Goal: Task Accomplishment & Management: Complete application form

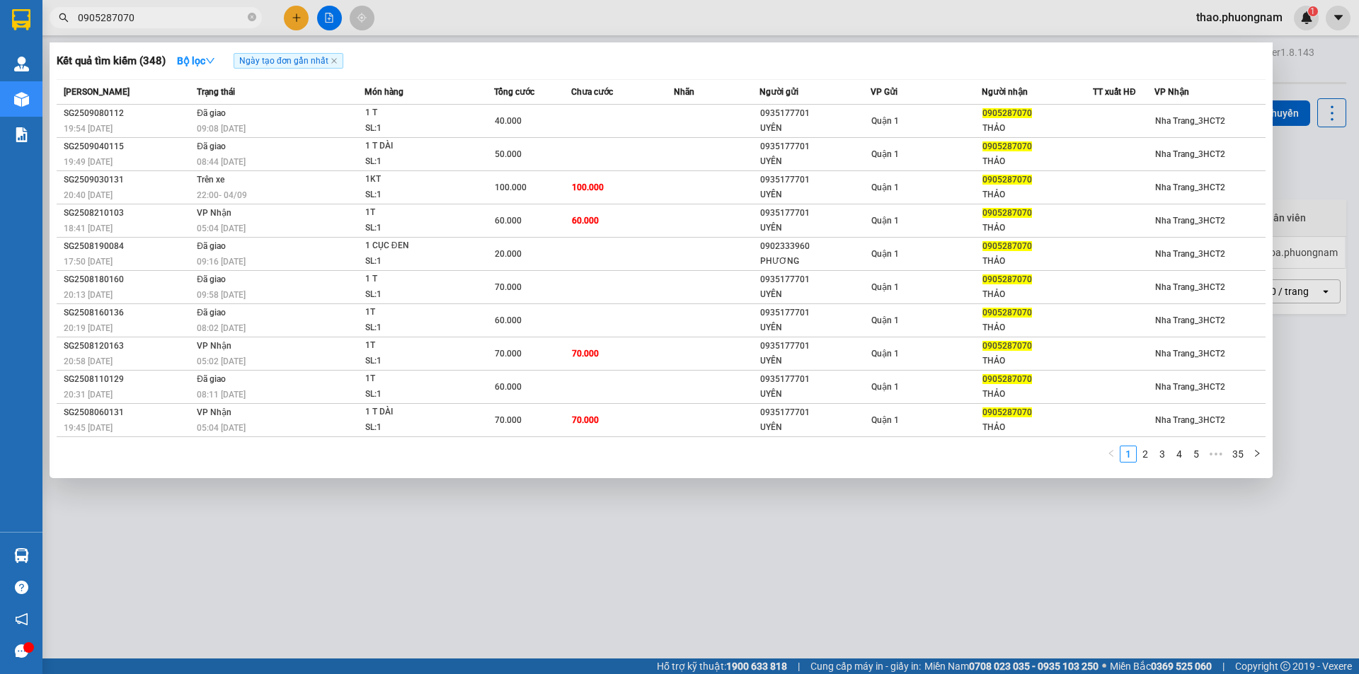
click at [161, 21] on input "0905287070" at bounding box center [161, 18] width 167 height 16
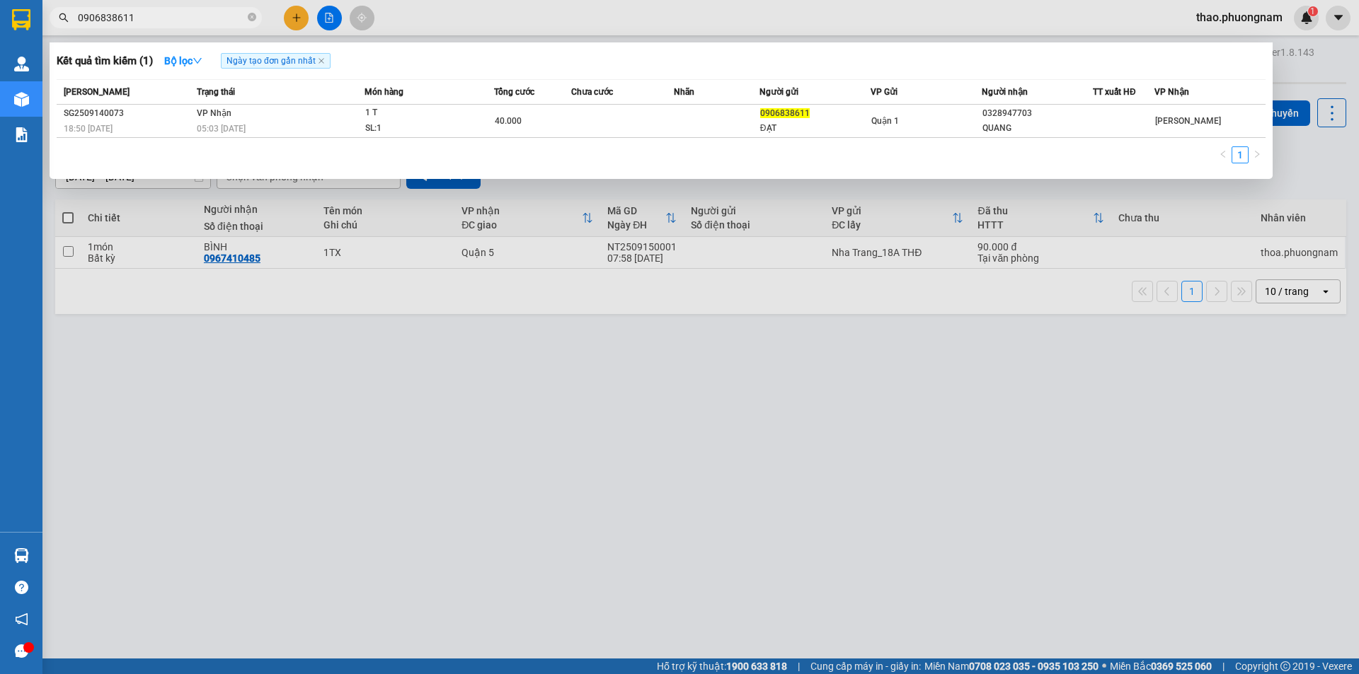
type input "0906838611"
click at [422, 410] on div at bounding box center [679, 337] width 1359 height 674
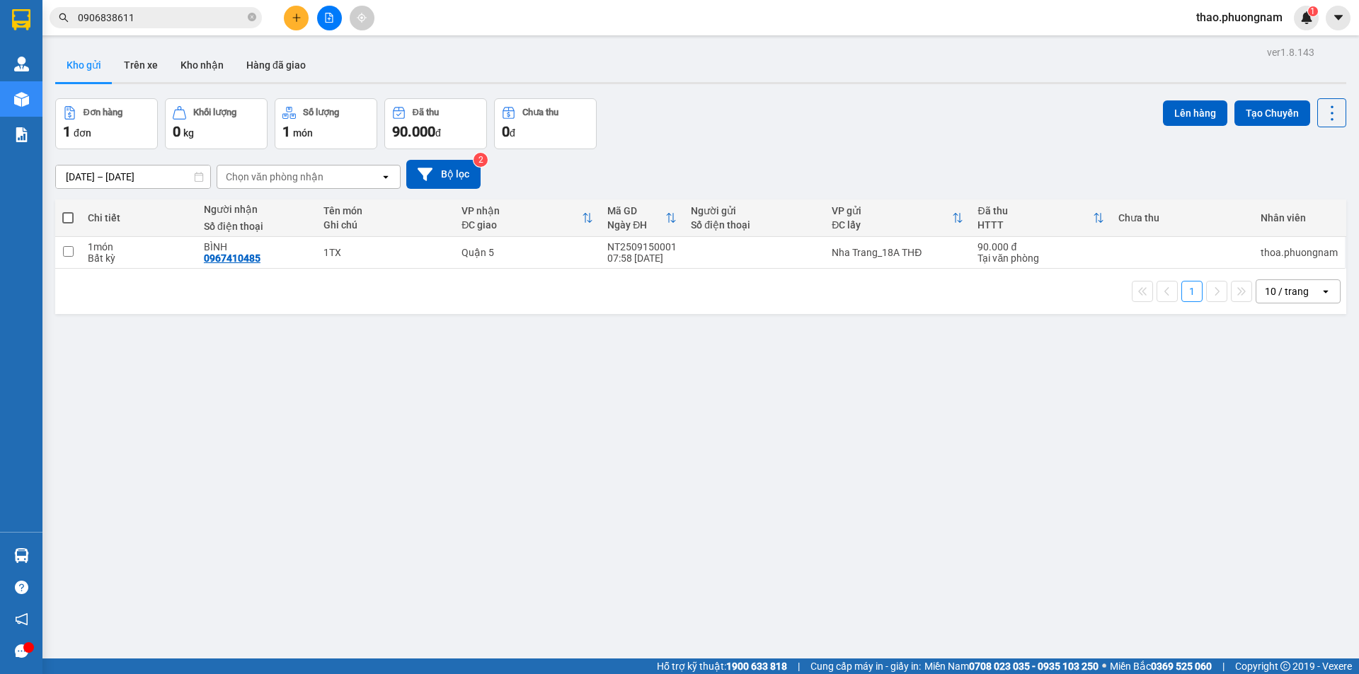
click at [1239, 25] on span "thao.phuongnam" at bounding box center [1239, 17] width 109 height 18
click at [1228, 47] on span "Đăng xuất" at bounding box center [1244, 44] width 81 height 16
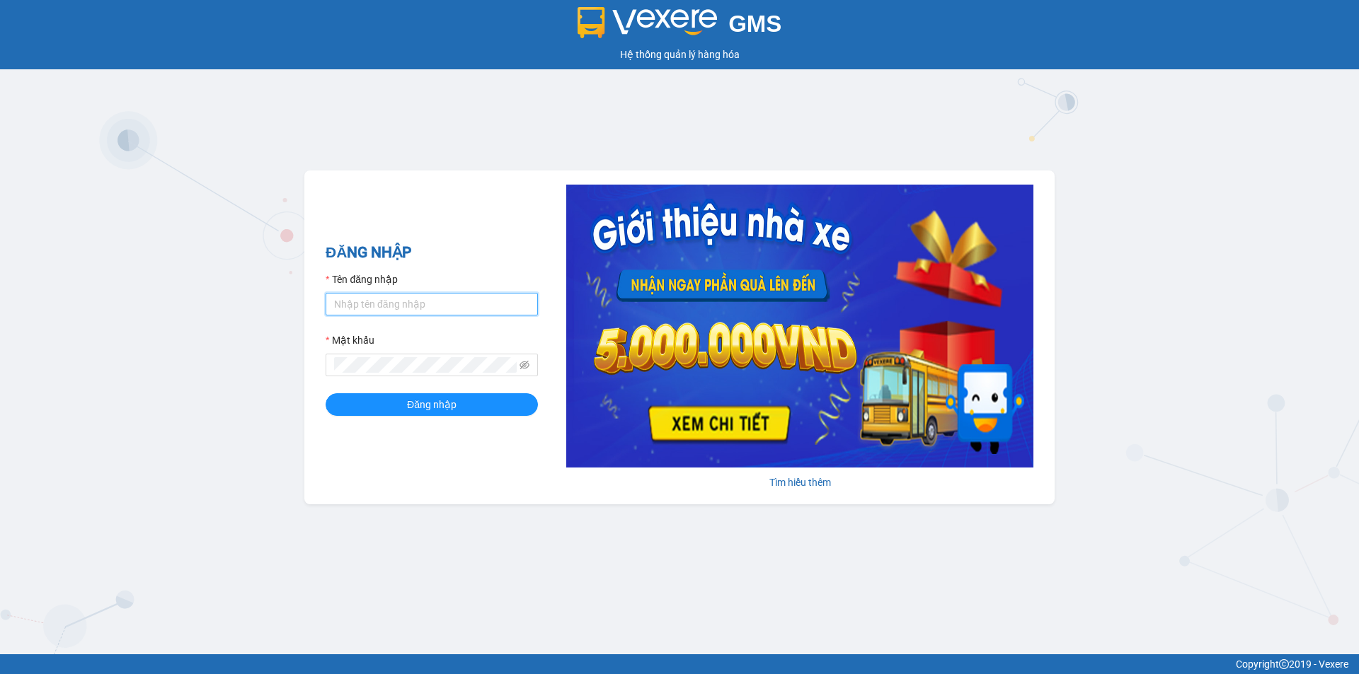
click at [439, 309] on input "Tên đăng nhập" at bounding box center [432, 304] width 212 height 23
type input "baotran.phuongnam"
click at [326, 393] on button "Đăng nhập" at bounding box center [432, 404] width 212 height 23
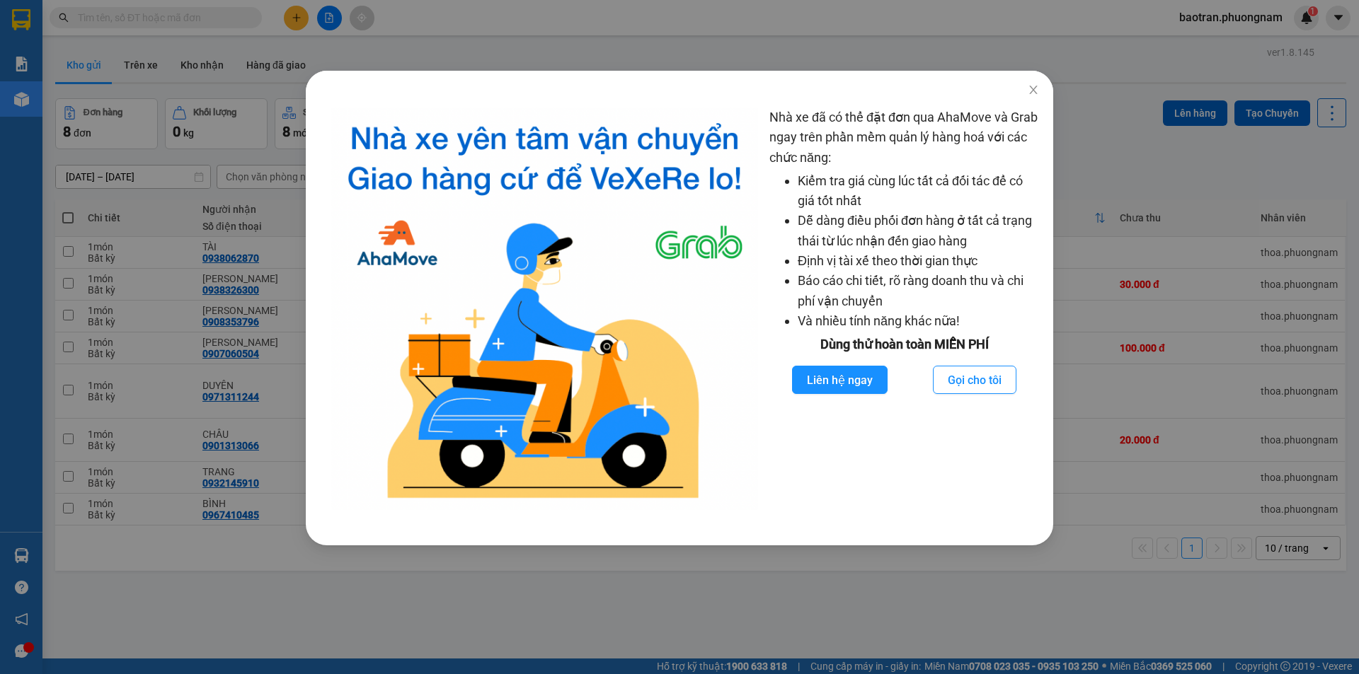
click at [202, 32] on div "Nhà xe đã có thể đặt đơn qua AhaMove và Grab ngay trên phần mềm quản lý hàng ho…" at bounding box center [679, 337] width 1359 height 674
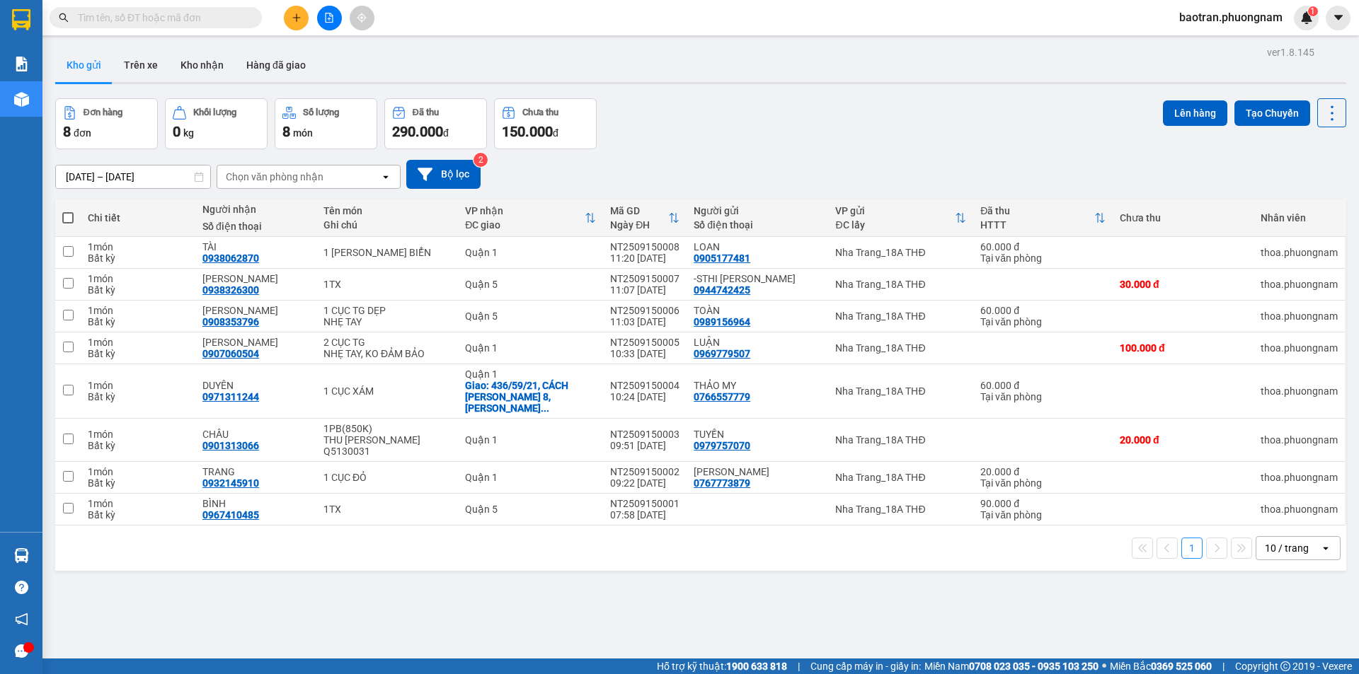
click at [197, 21] on input "text" at bounding box center [161, 18] width 167 height 16
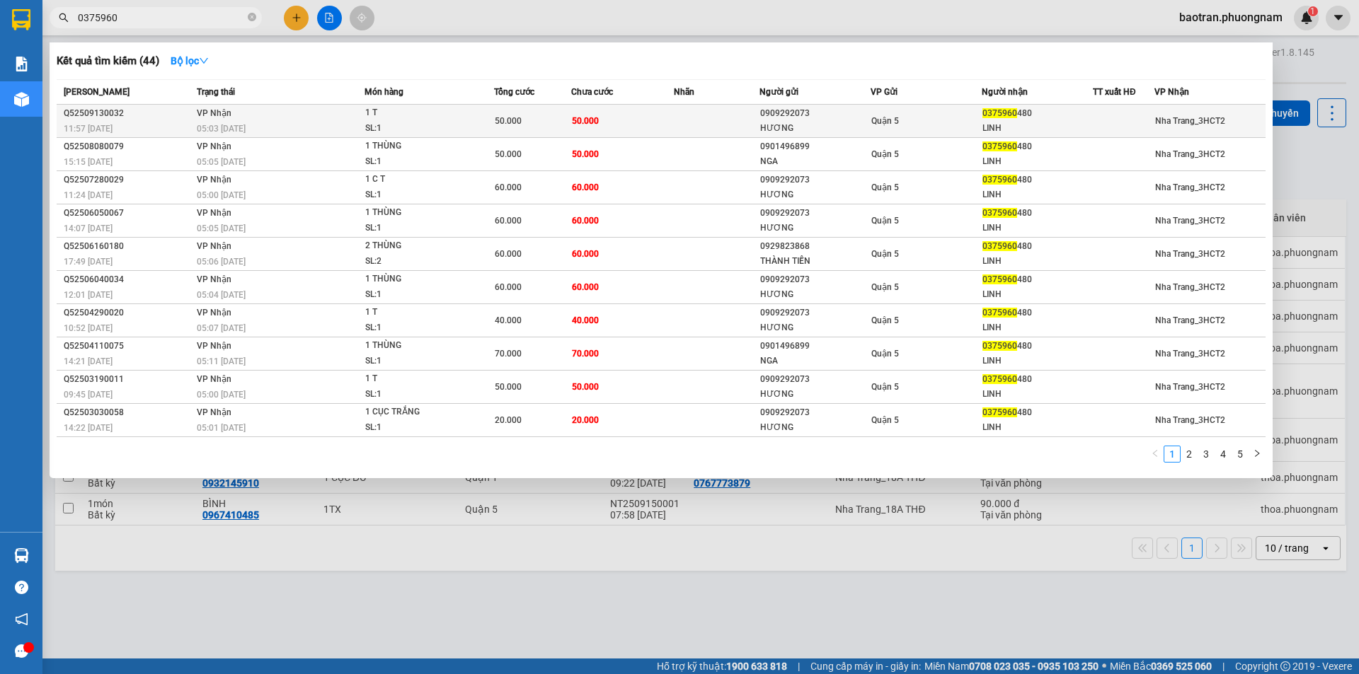
type input "0375960"
click at [615, 117] on td "50.000" at bounding box center [622, 121] width 103 height 33
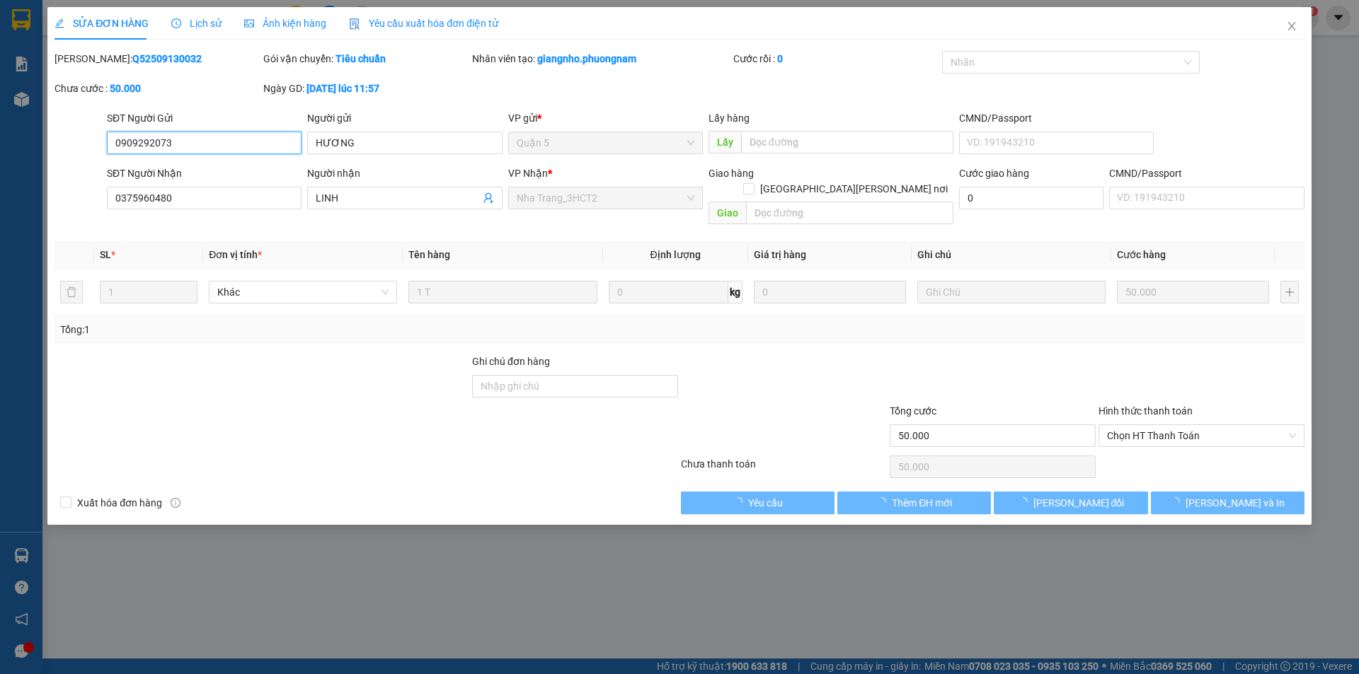
type input "0909292073"
type input "HƯƠNG"
type input "0375960480"
type input "LINH"
type input "50.000"
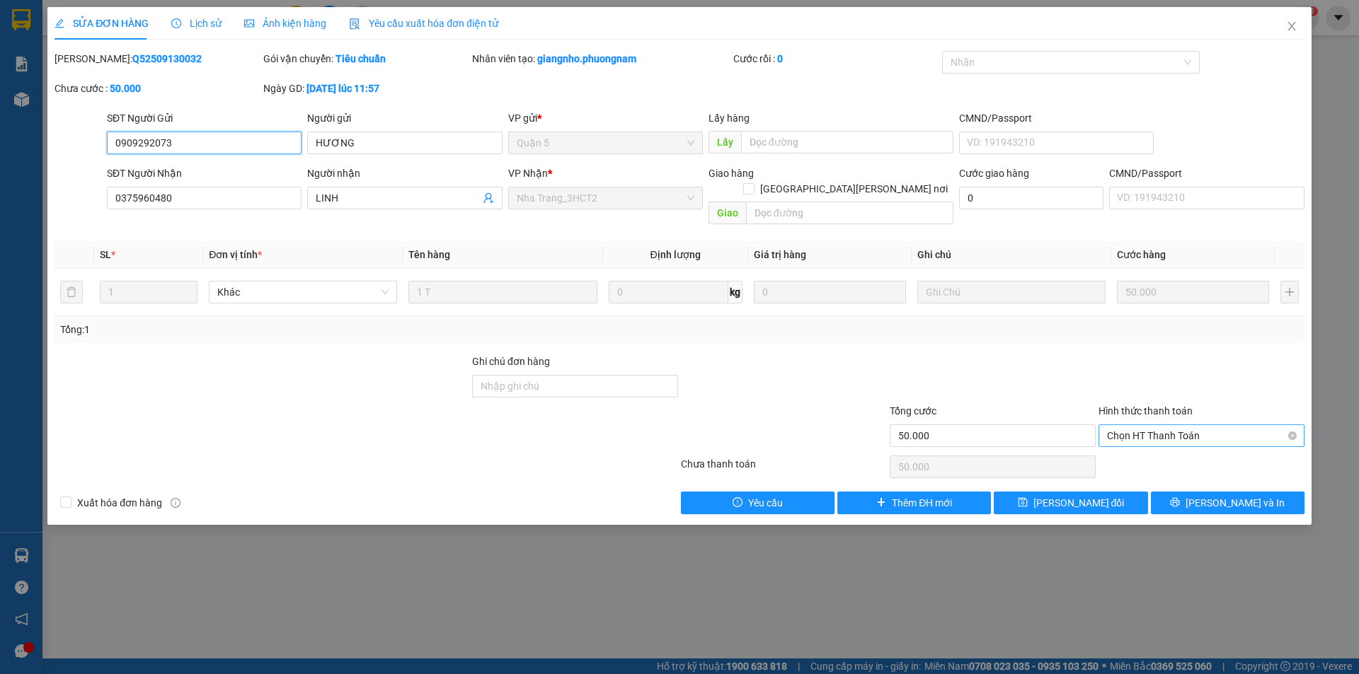
click at [1156, 425] on span "Chọn HT Thanh Toán" at bounding box center [1201, 435] width 189 height 21
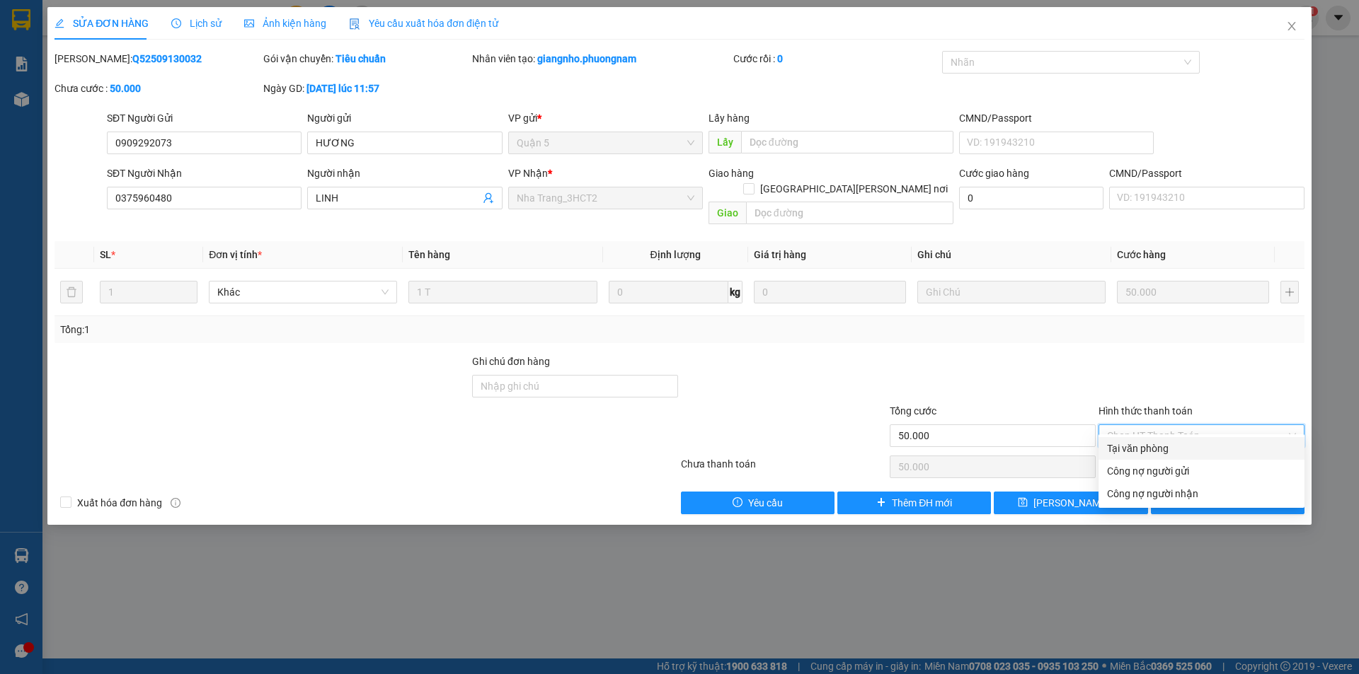
click at [1145, 454] on div "Tại văn phòng" at bounding box center [1201, 449] width 189 height 16
type input "0"
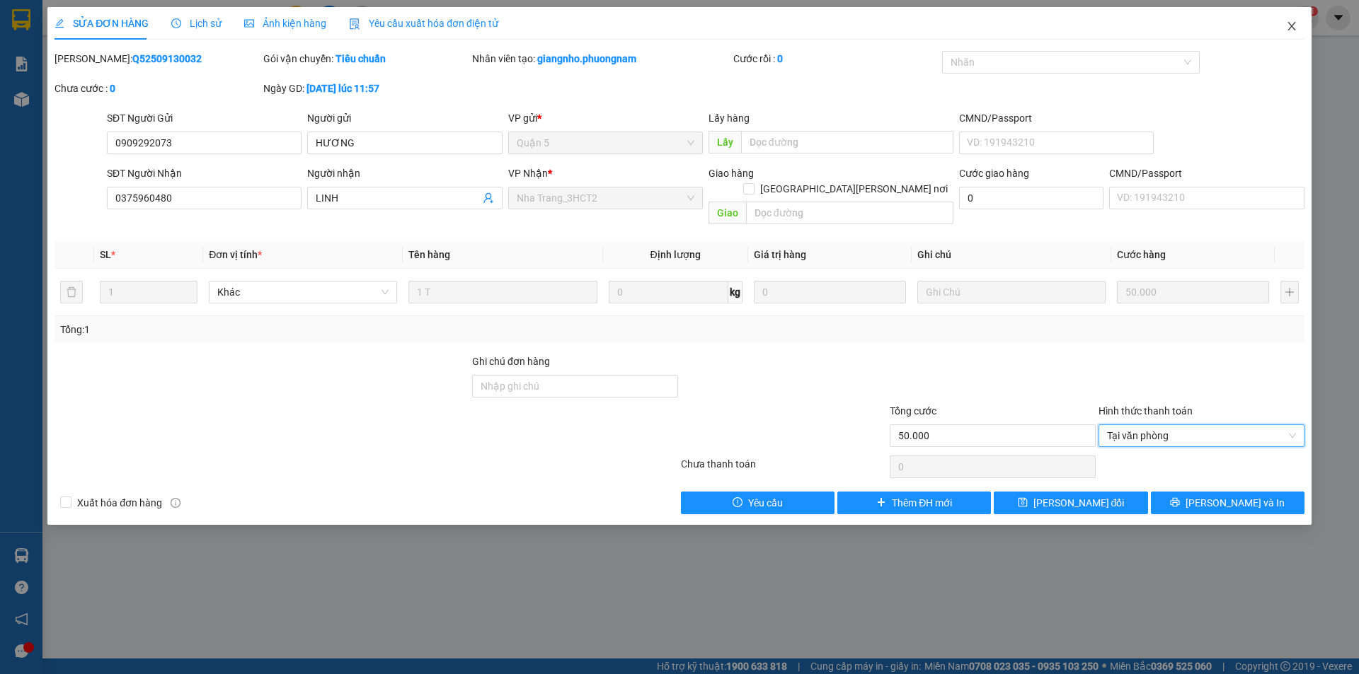
click at [1282, 30] on span "Close" at bounding box center [1292, 27] width 40 height 40
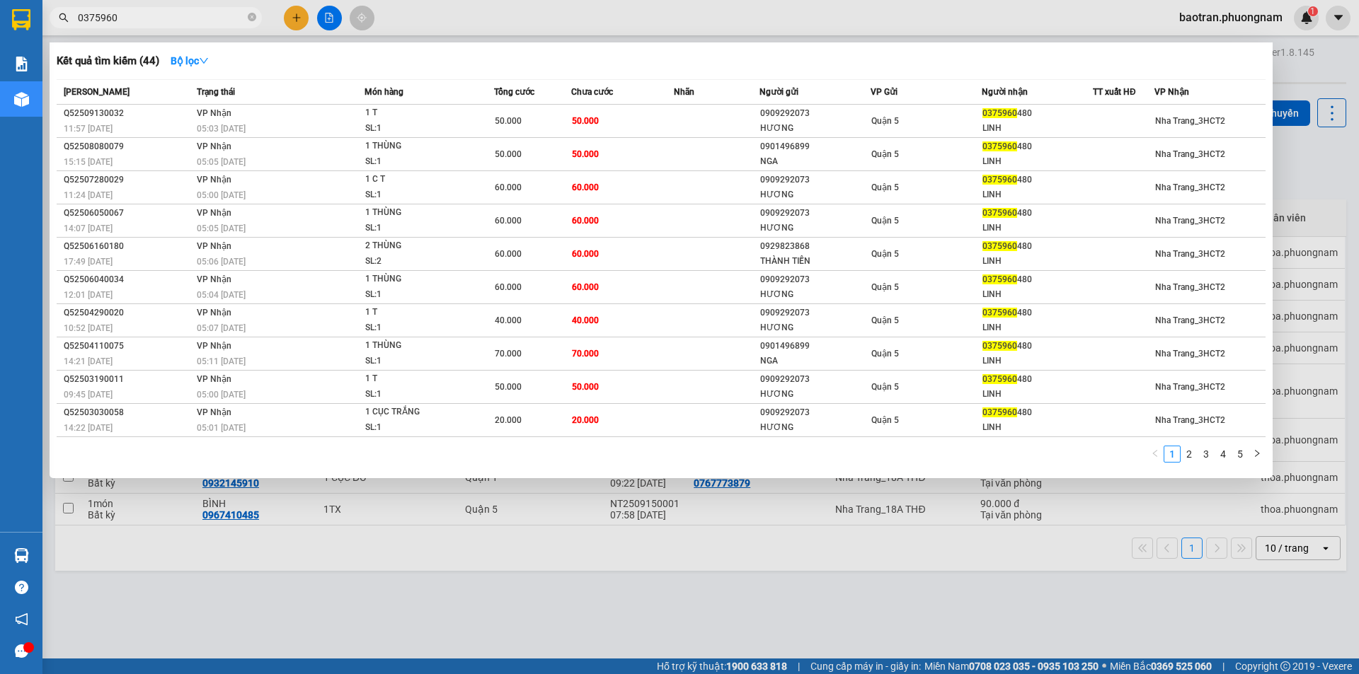
click at [219, 15] on input "0375960" at bounding box center [161, 18] width 167 height 16
click at [254, 15] on icon "close-circle" at bounding box center [252, 17] width 8 height 8
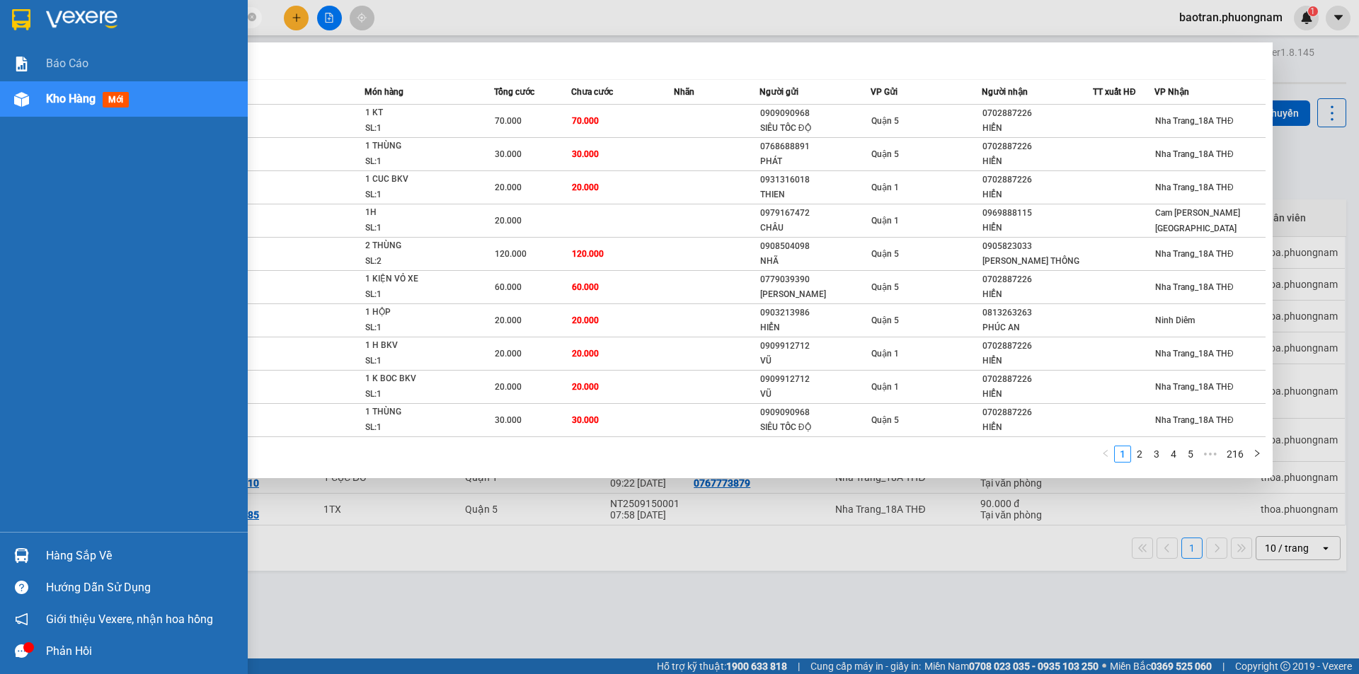
scroll to position [0, 4213]
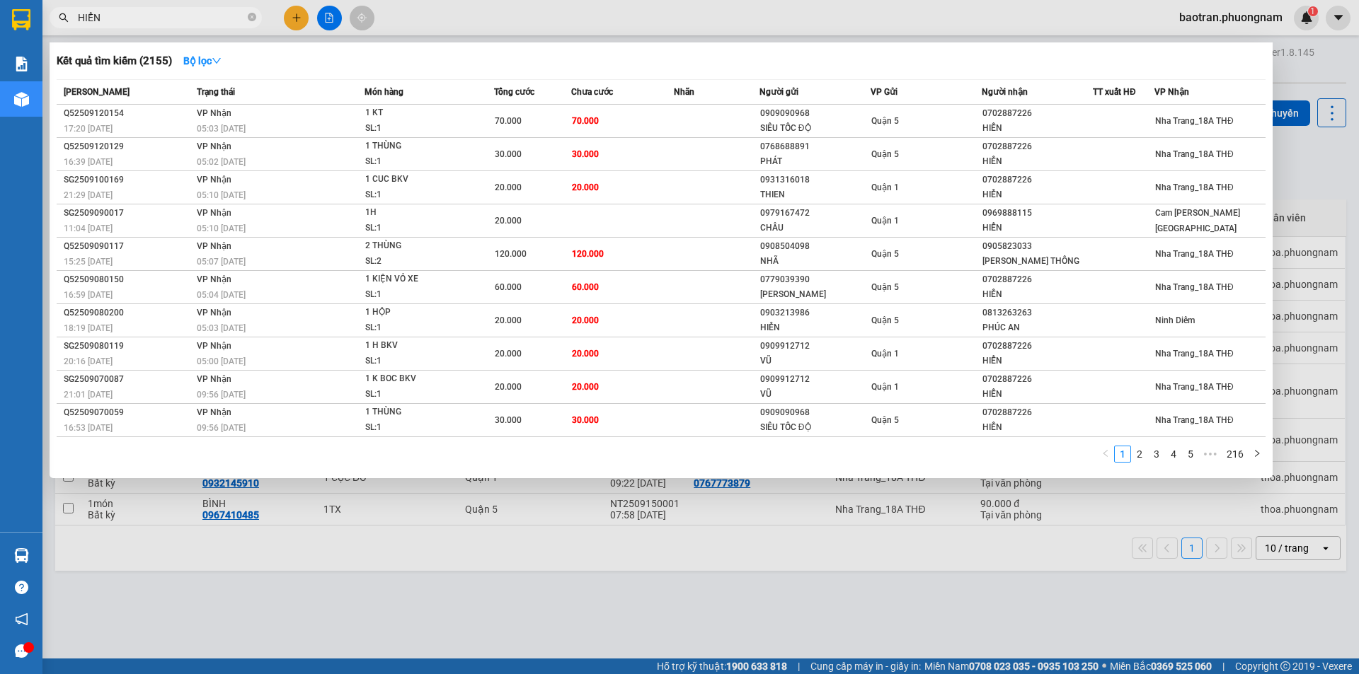
type input "HIỂN ..."
